Goal: Task Accomplishment & Management: Complete application form

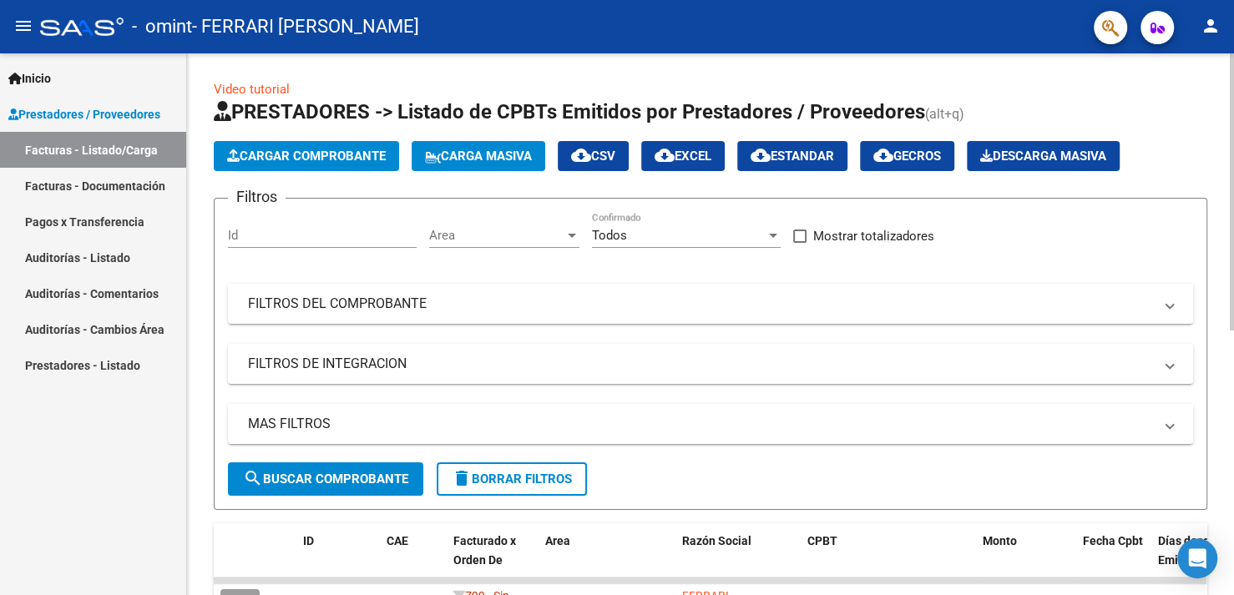
click at [243, 152] on span "Cargar Comprobante" at bounding box center [306, 156] width 159 height 15
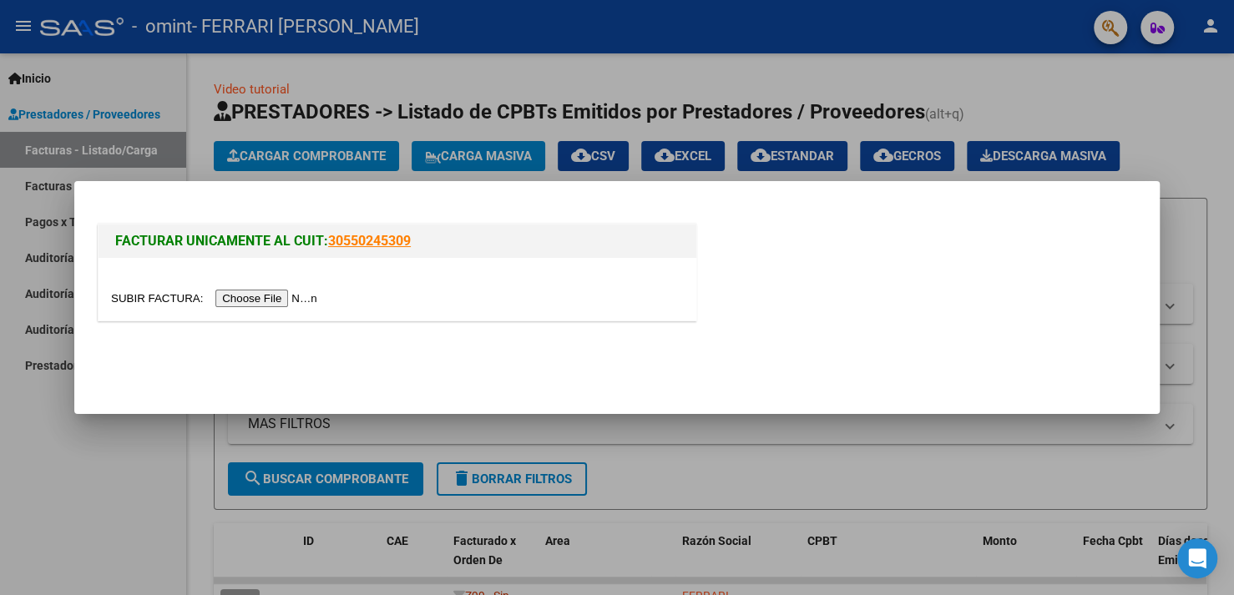
click at [1216, 270] on div at bounding box center [617, 297] width 1234 height 595
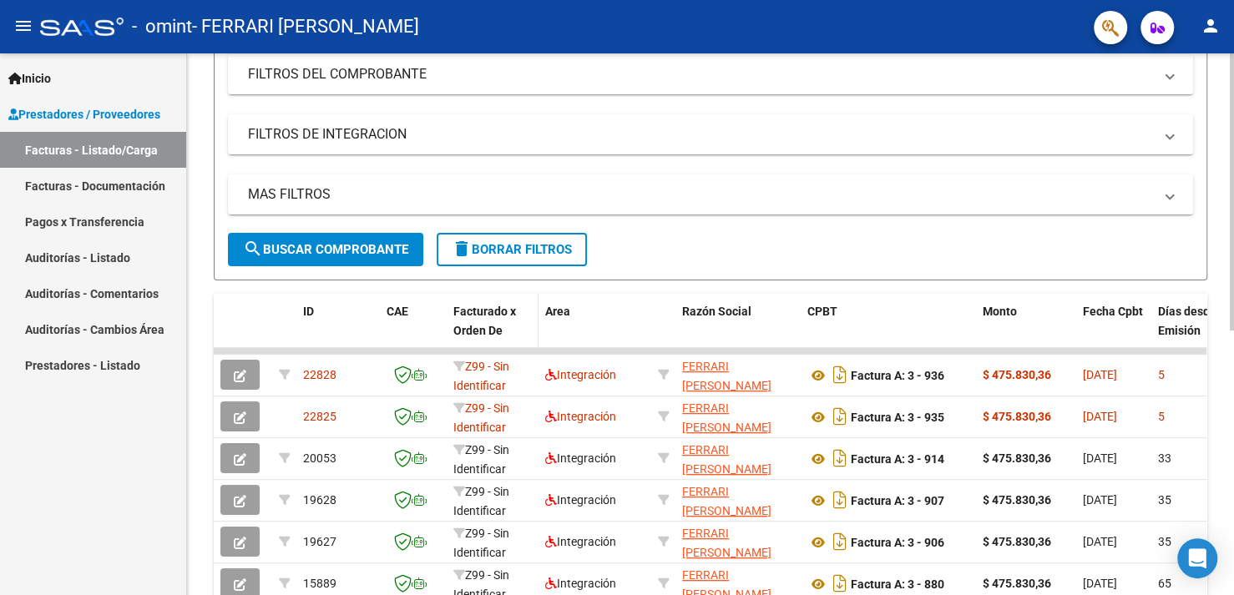
scroll to position [334, 0]
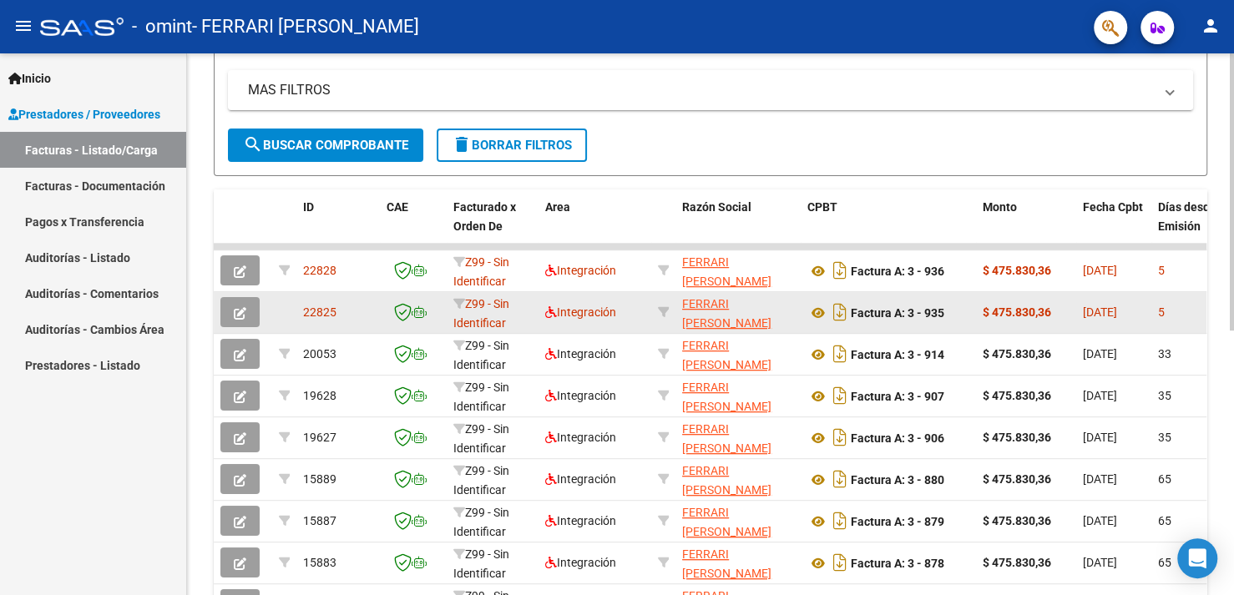
click at [245, 313] on icon "button" at bounding box center [240, 313] width 13 height 13
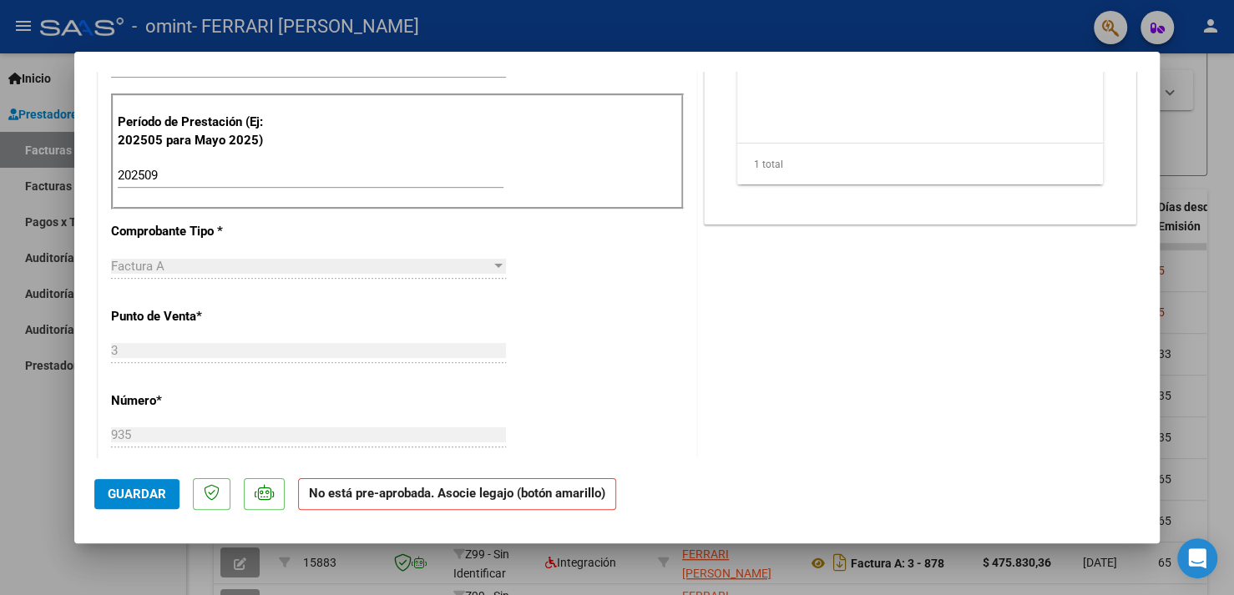
scroll to position [0, 0]
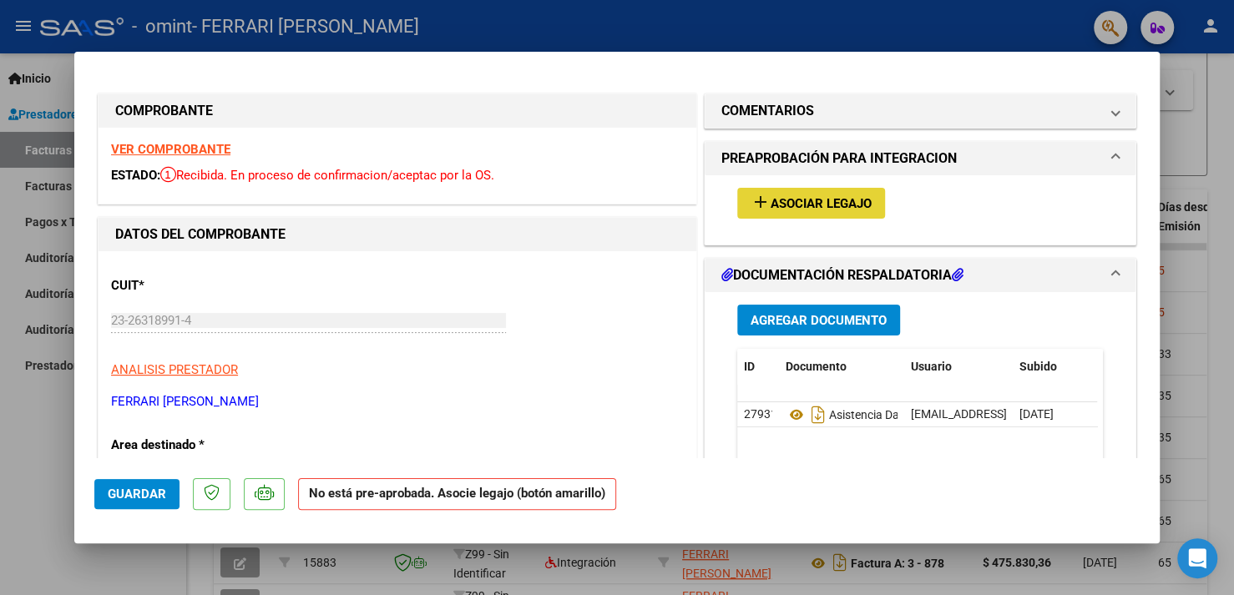
click at [799, 211] on button "add Asociar Legajo" at bounding box center [811, 203] width 148 height 31
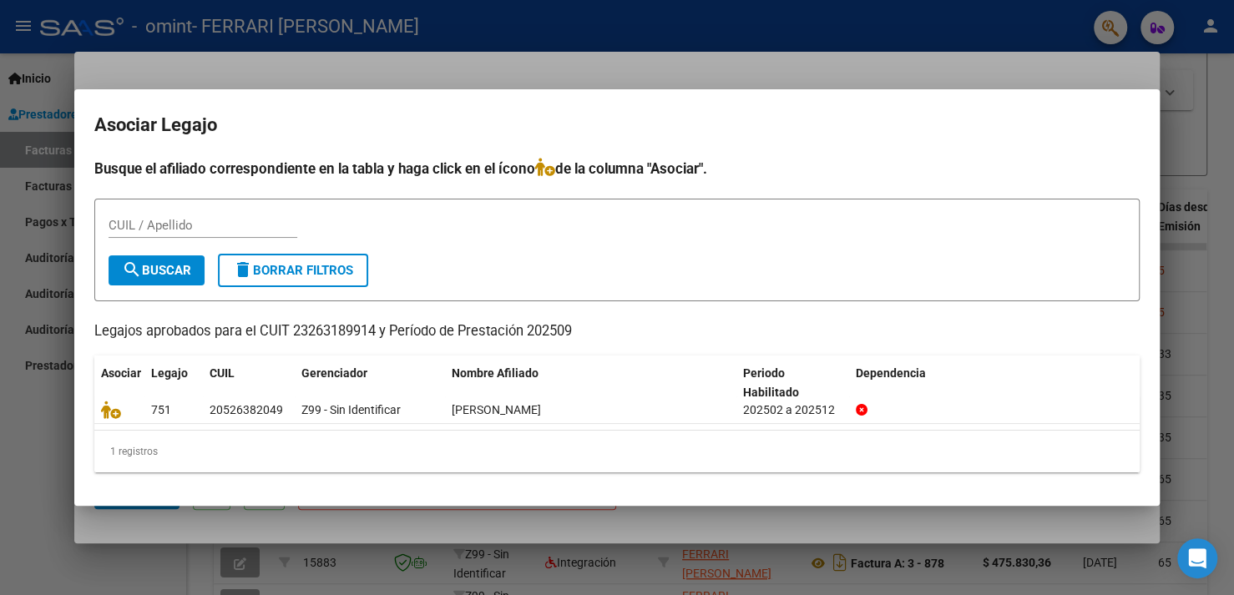
click at [1216, 83] on div at bounding box center [617, 297] width 1234 height 595
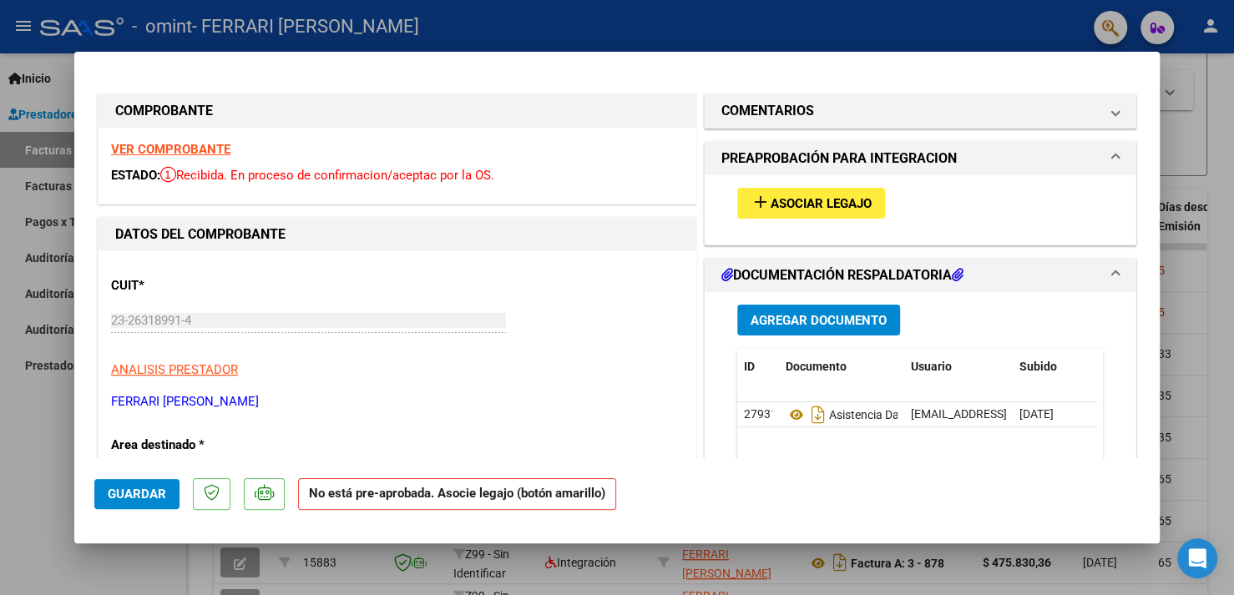
click at [1229, 103] on div at bounding box center [617, 297] width 1234 height 595
type input "$ 0,00"
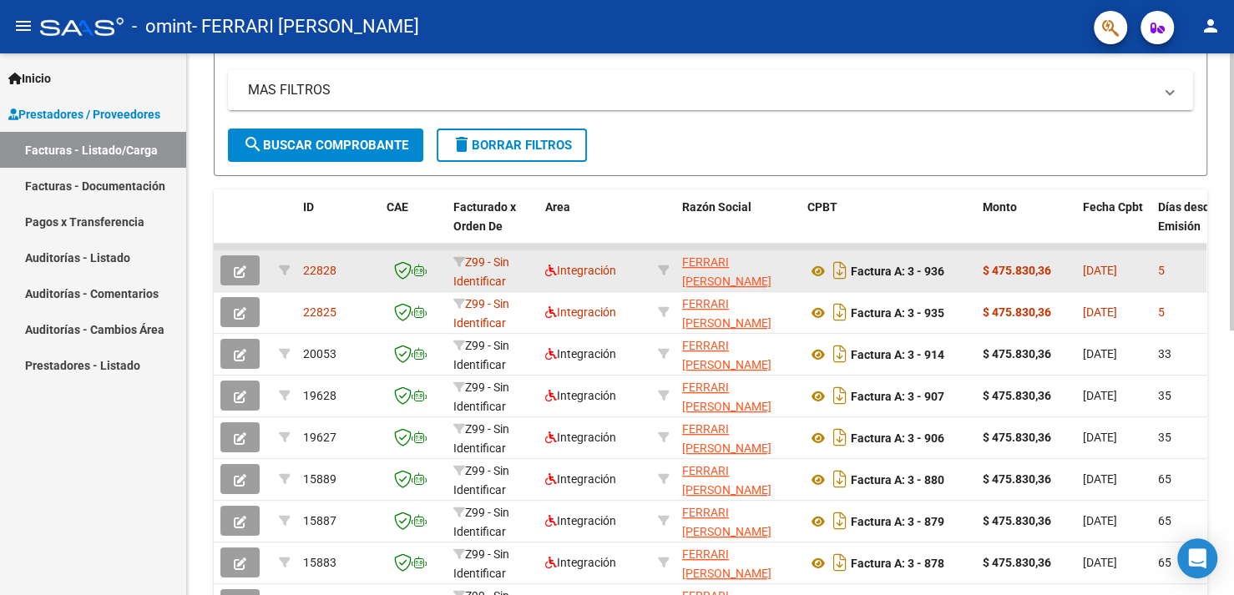
click at [251, 272] on button "button" at bounding box center [239, 271] width 39 height 30
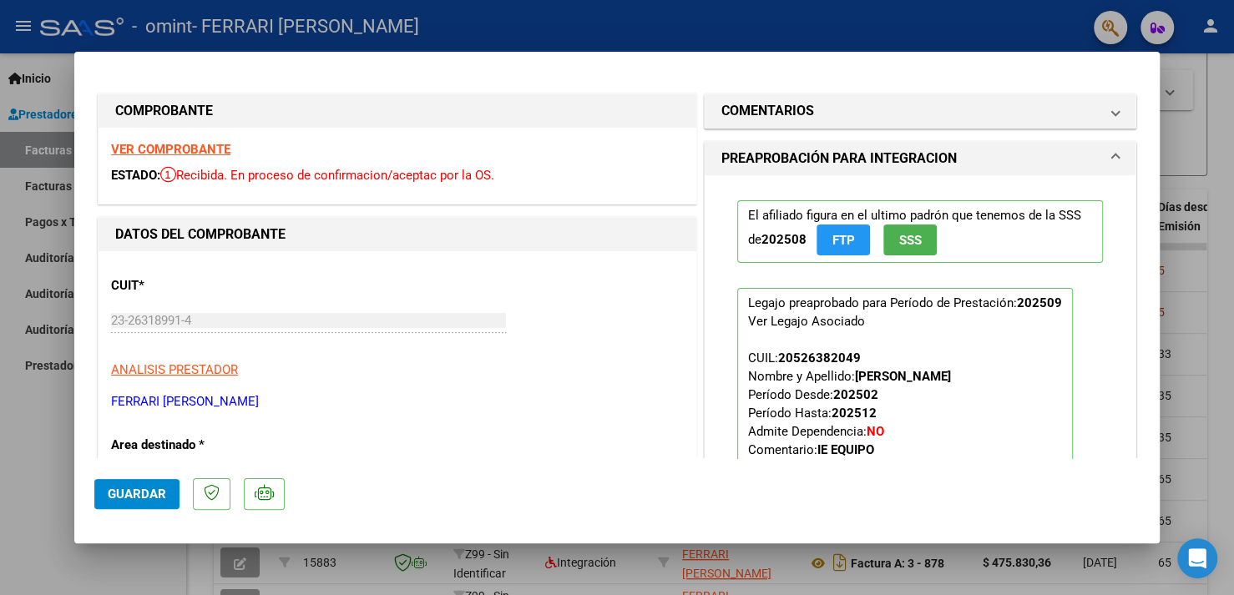
click at [1225, 165] on div at bounding box center [617, 297] width 1234 height 595
type input "$ 0,00"
